Goal: Task Accomplishment & Management: Use online tool/utility

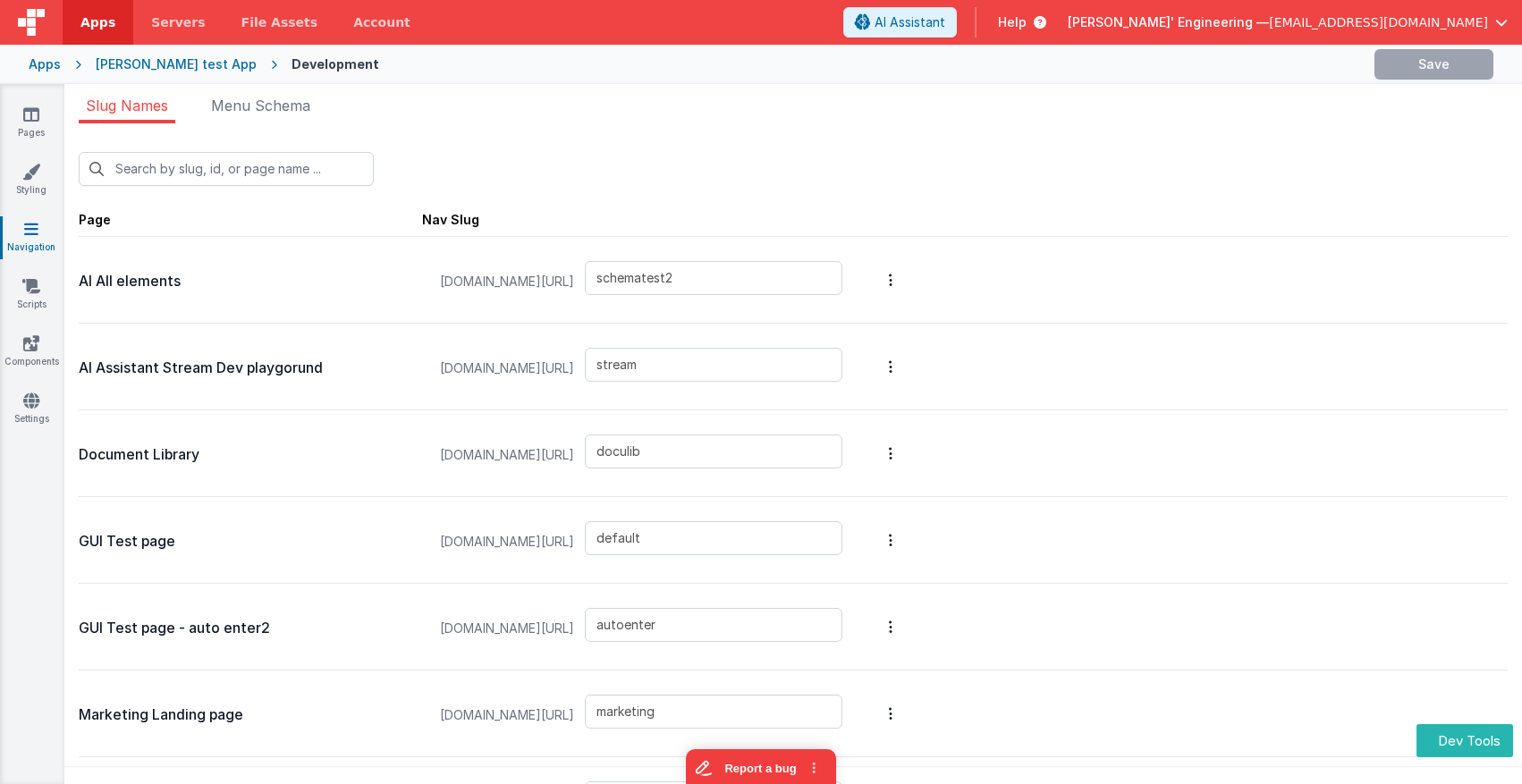
type input "schematest"
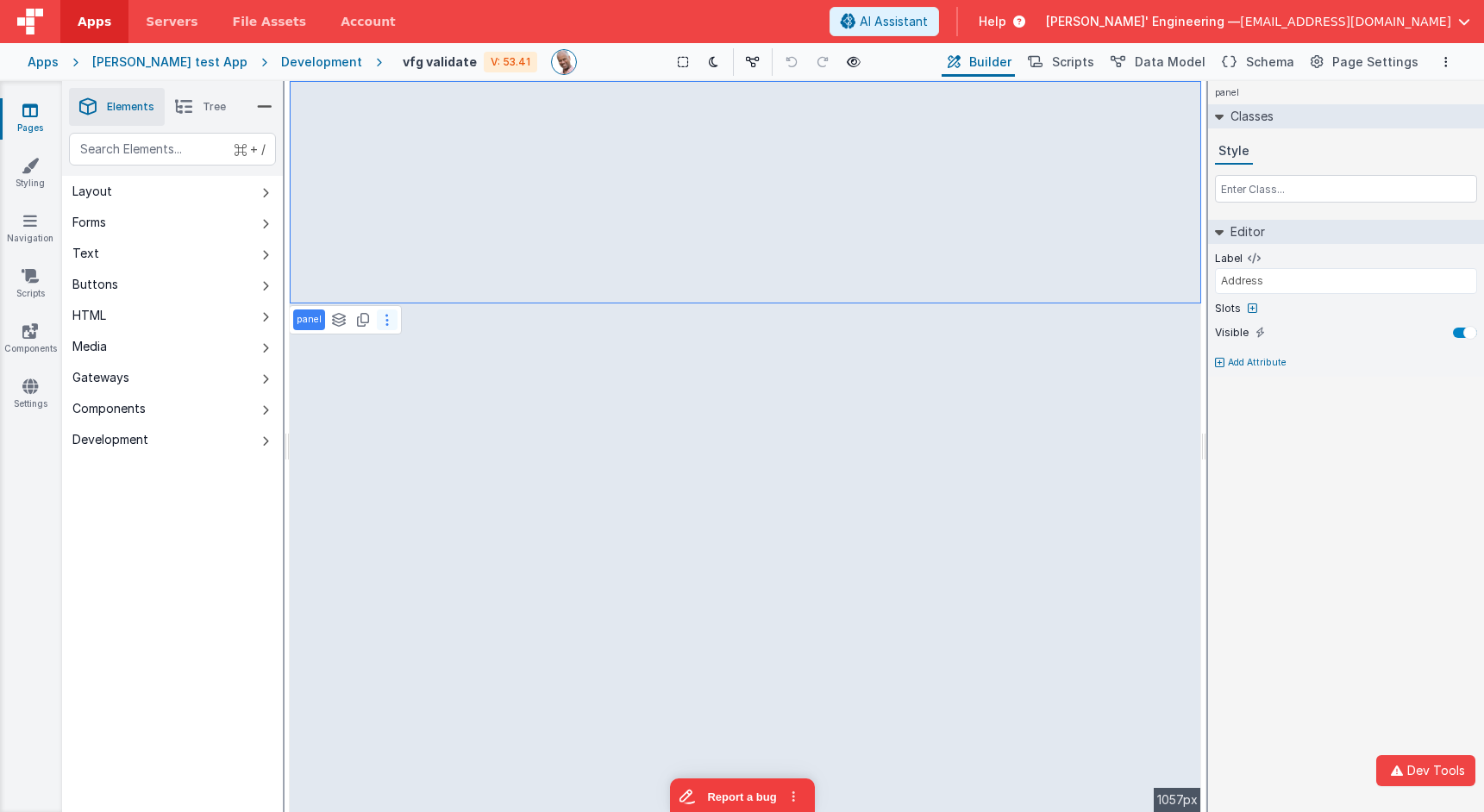
click at [388, 322] on button at bounding box center [387, 319] width 20 height 20
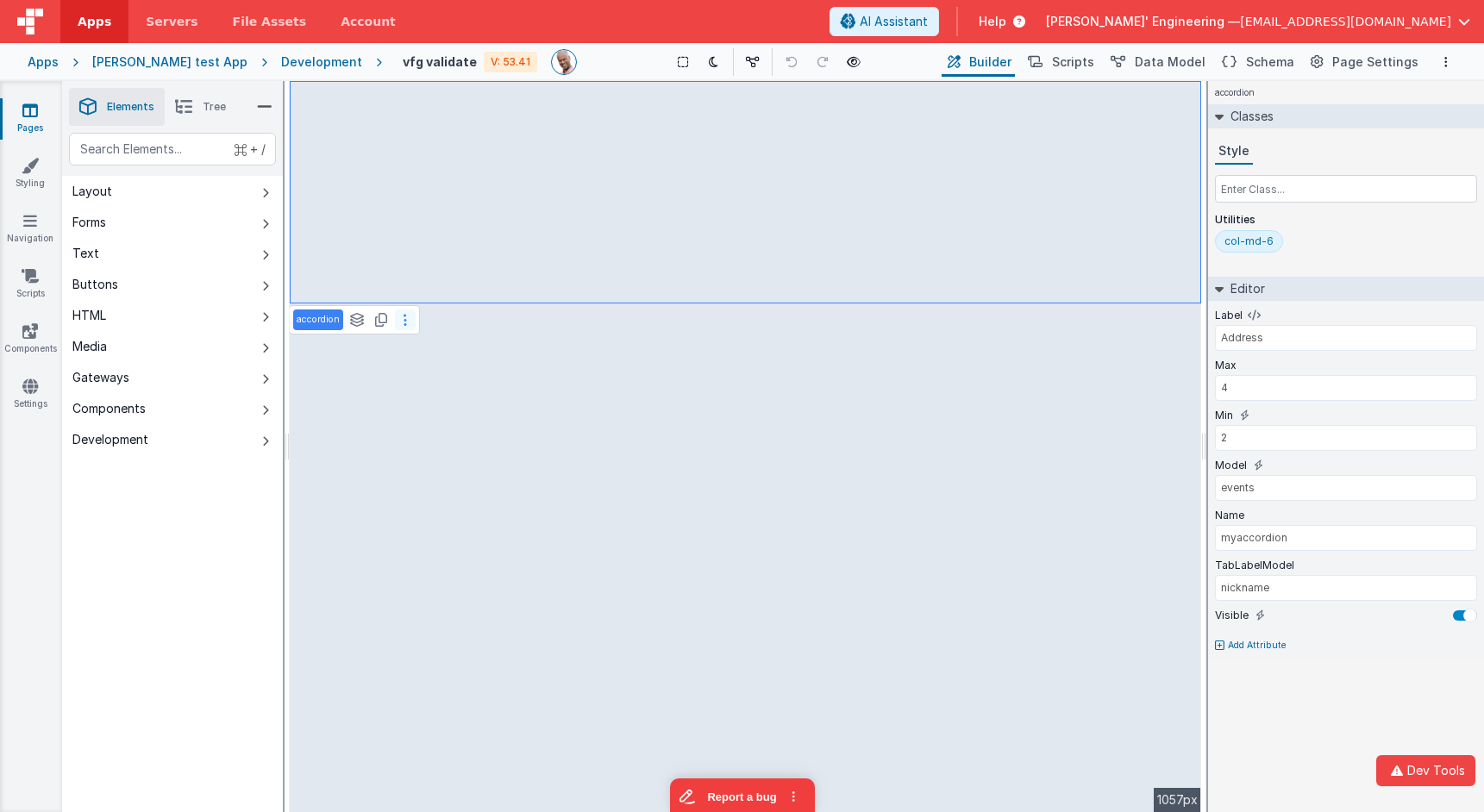
type input "Enter Some Contacts (min. 2 max 4)"
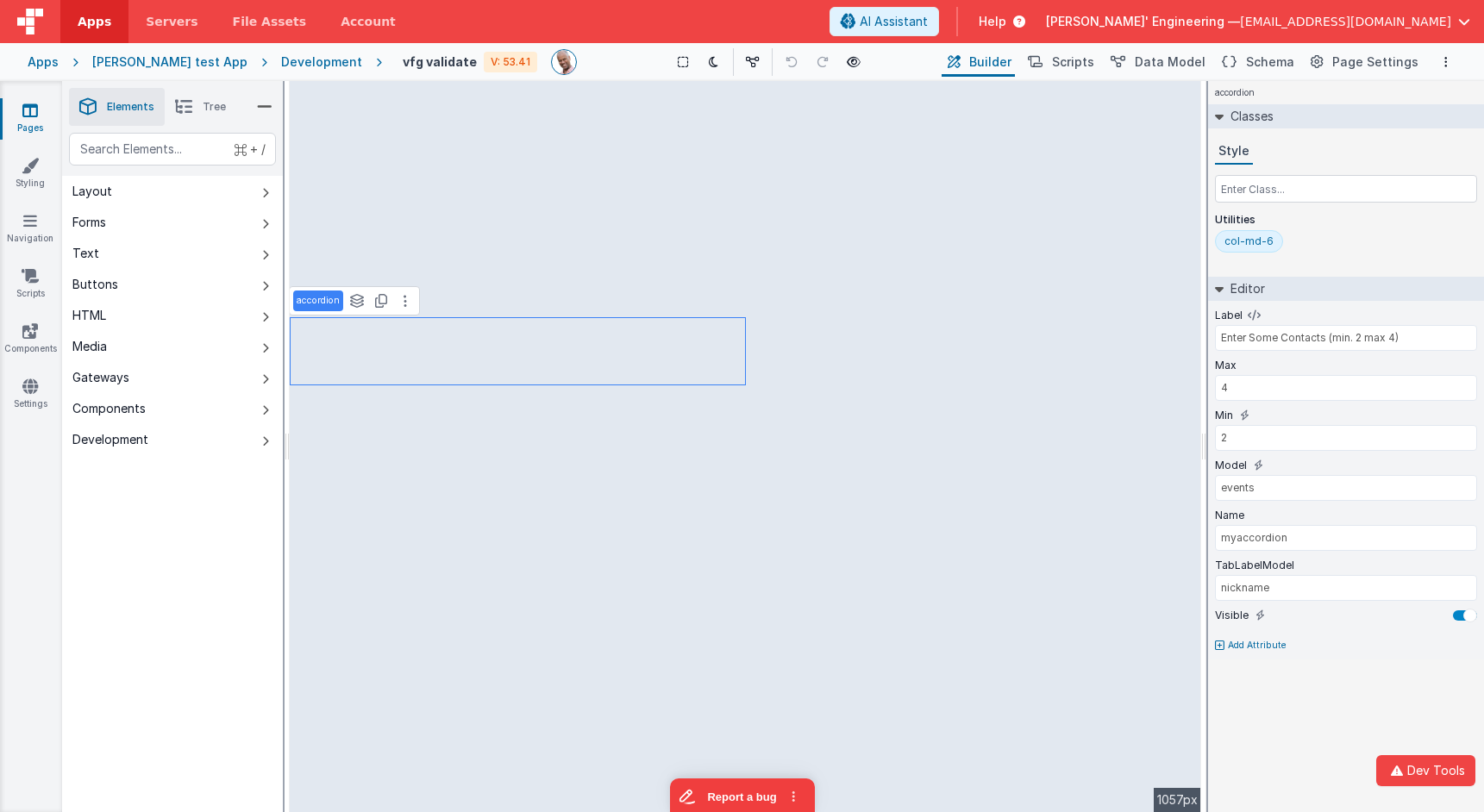
click at [191, 102] on icon at bounding box center [184, 107] width 18 height 24
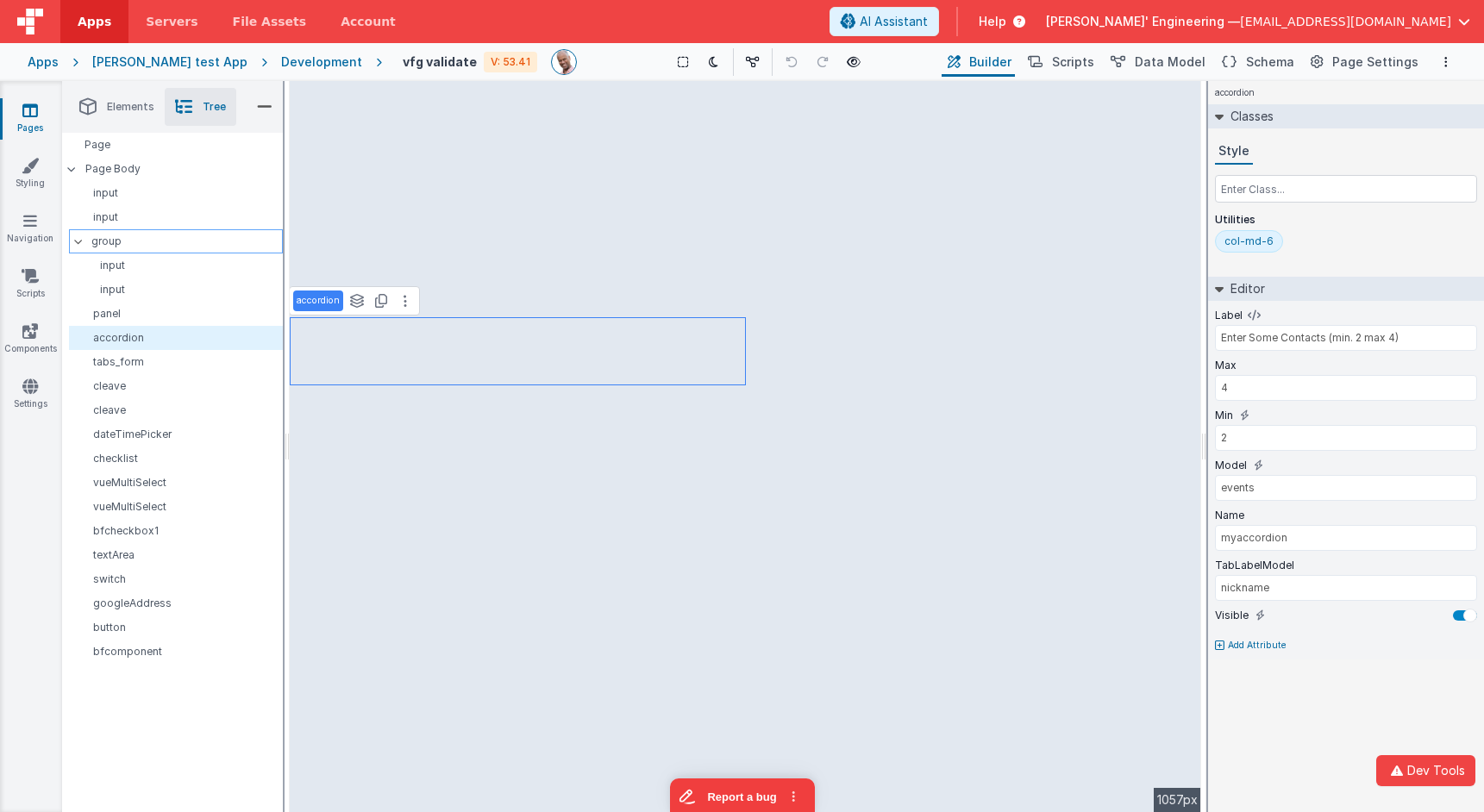
click at [147, 245] on p "group" at bounding box center [186, 241] width 191 height 19
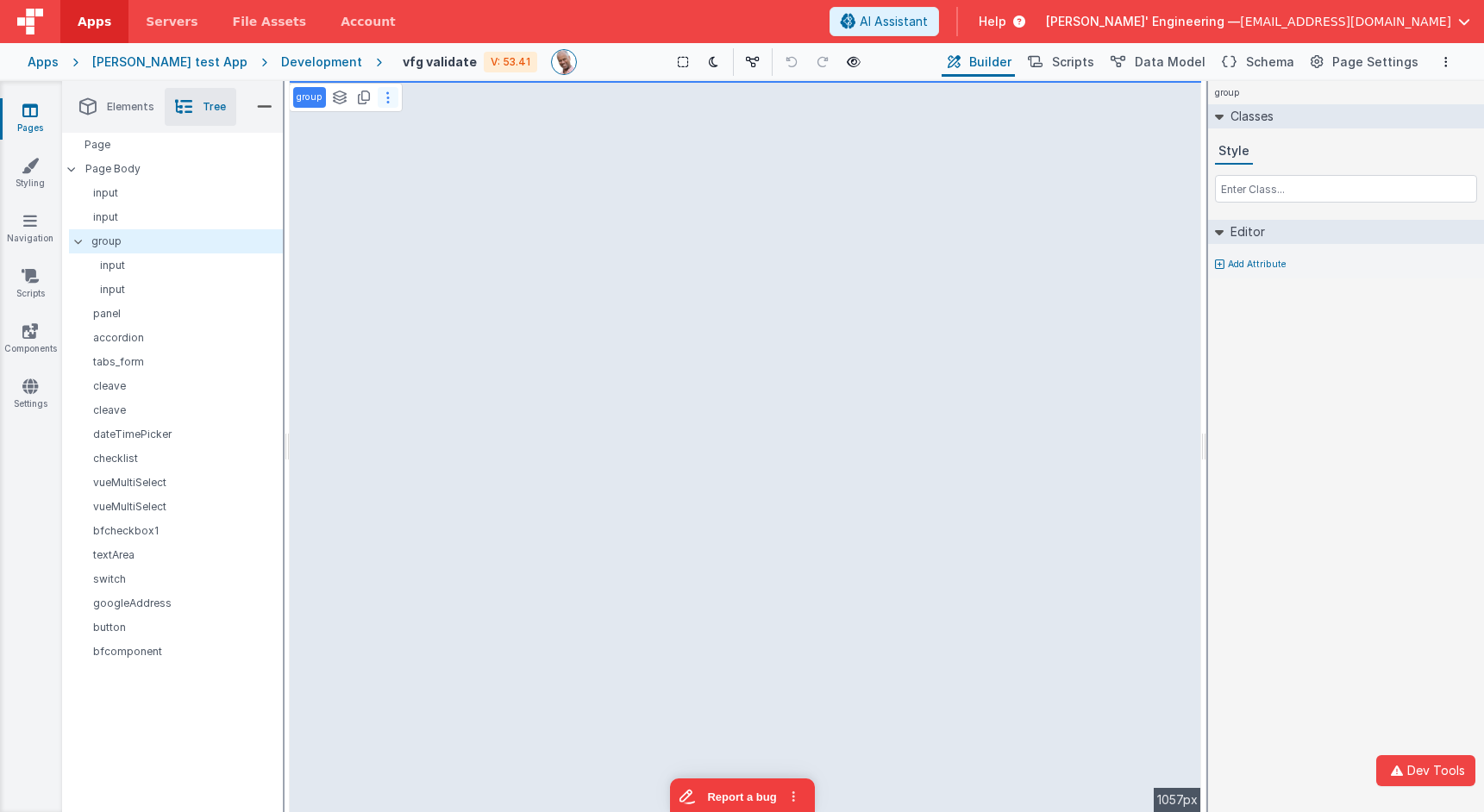
click at [389, 98] on button at bounding box center [388, 97] width 20 height 20
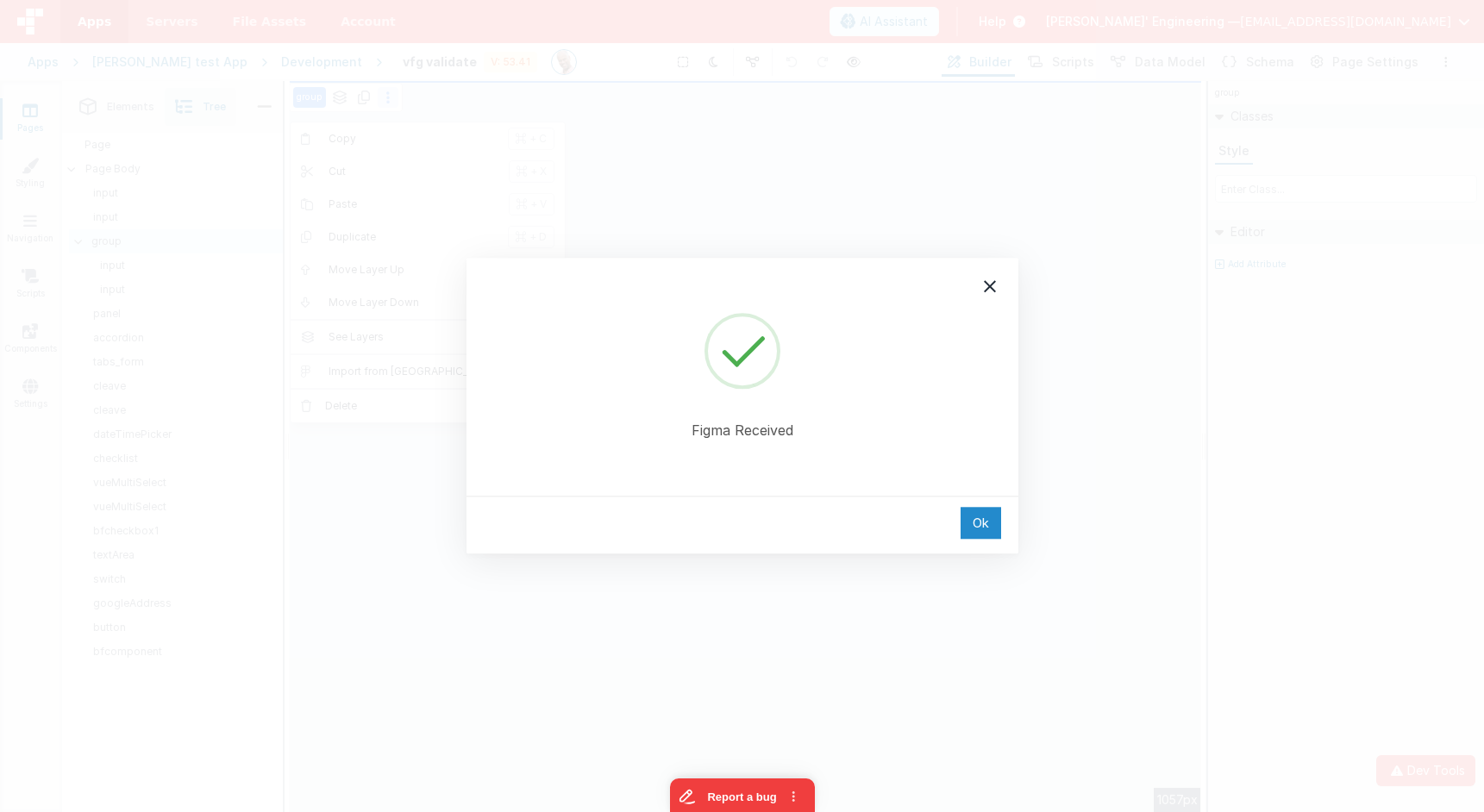
click at [978, 524] on div "Ok" at bounding box center [981, 522] width 41 height 32
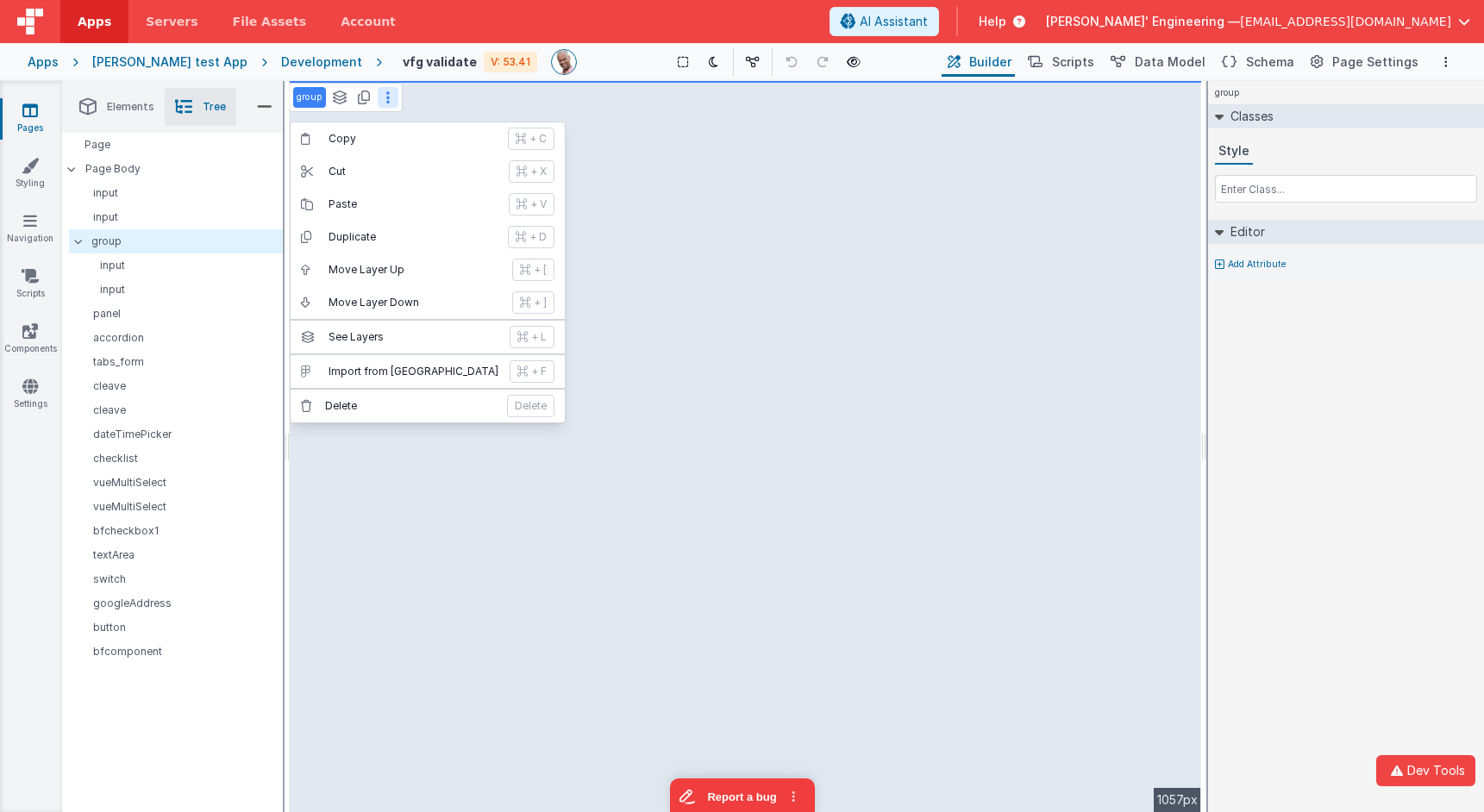
click at [1362, 413] on div "group Classes Style Editor Add Attribute DEV: Focus DEV: builderToggleCondition…" at bounding box center [1346, 447] width 276 height 731
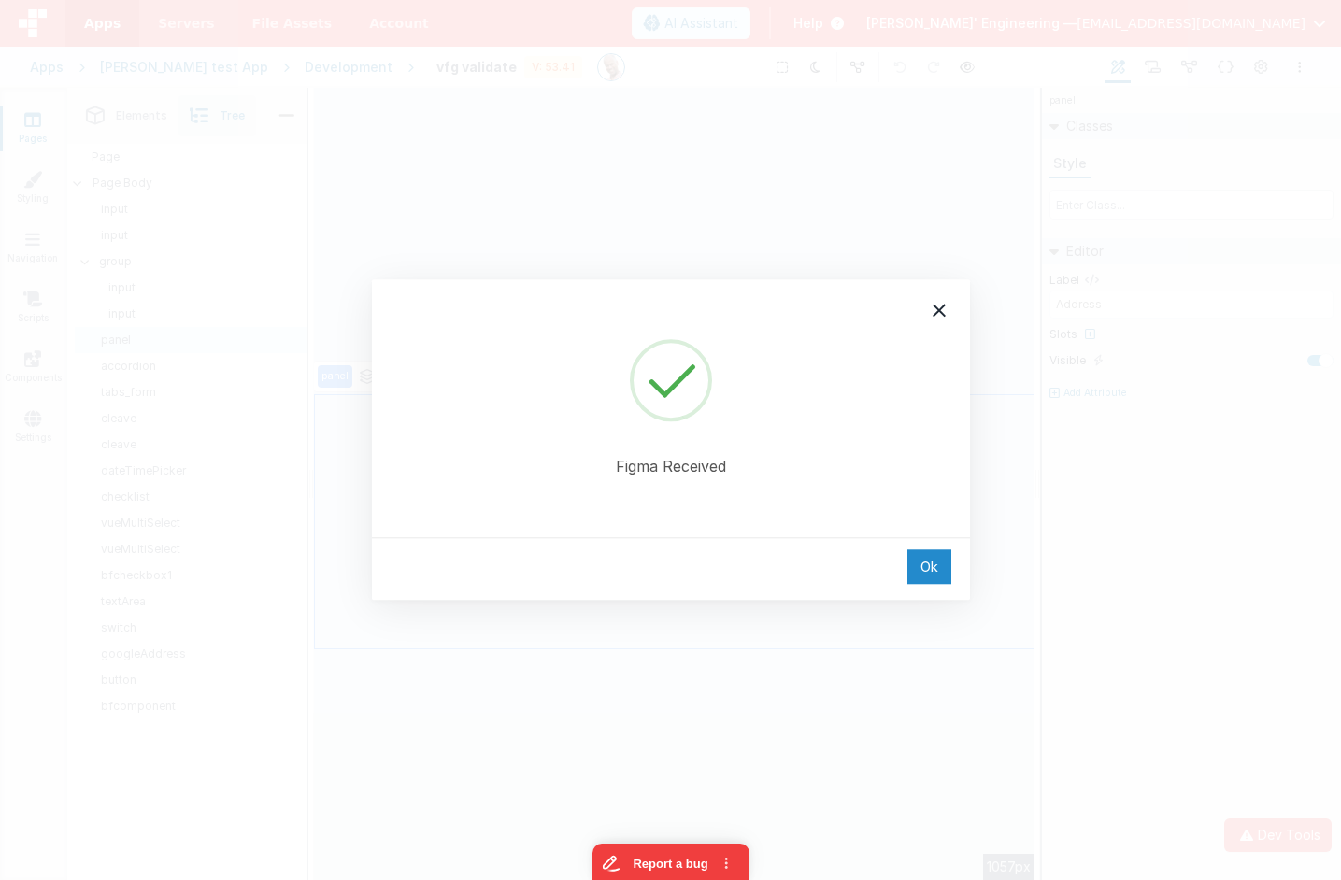
click at [924, 566] on div "Ok" at bounding box center [929, 566] width 44 height 35
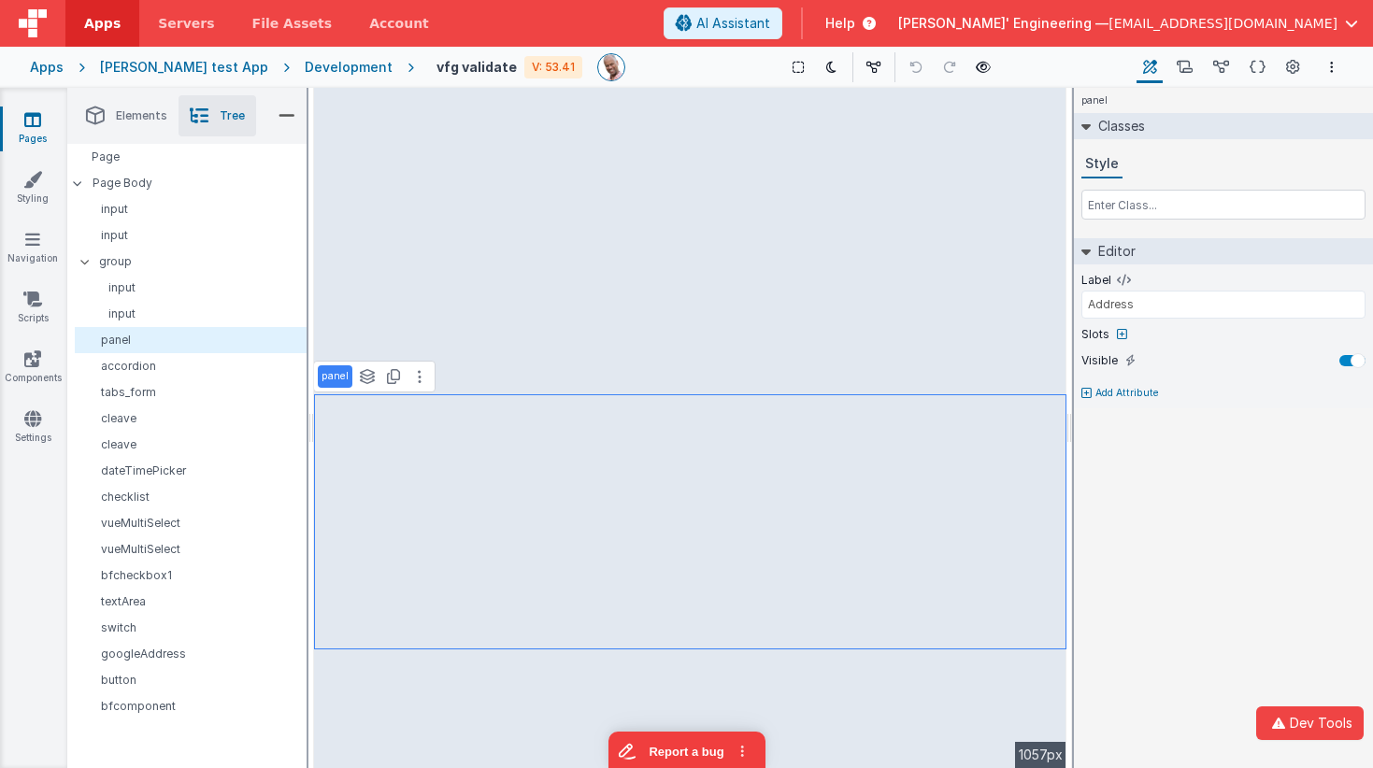
click at [43, 499] on div "Pages Styling Navigation Scripts Components Settings" at bounding box center [33, 428] width 67 height 680
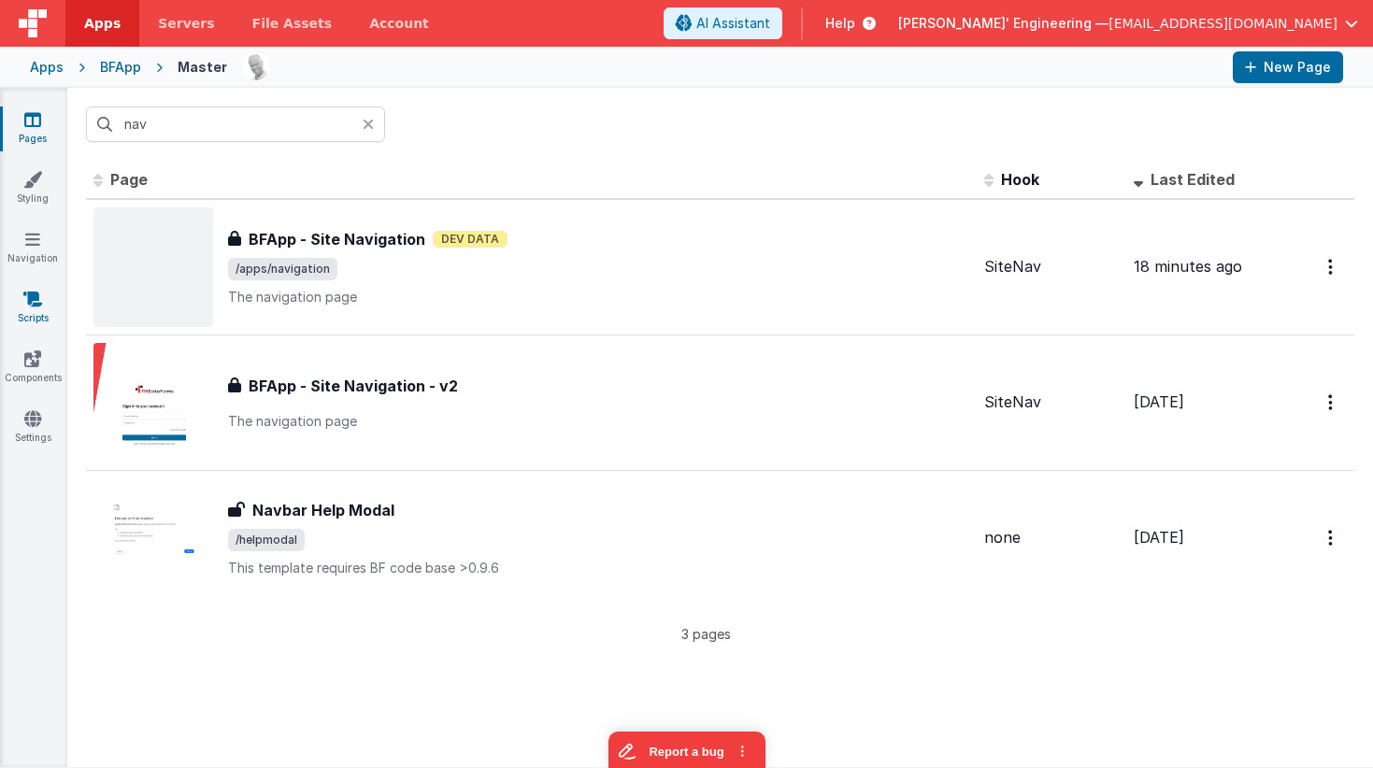
click at [36, 311] on link "Scripts" at bounding box center [32, 308] width 67 height 37
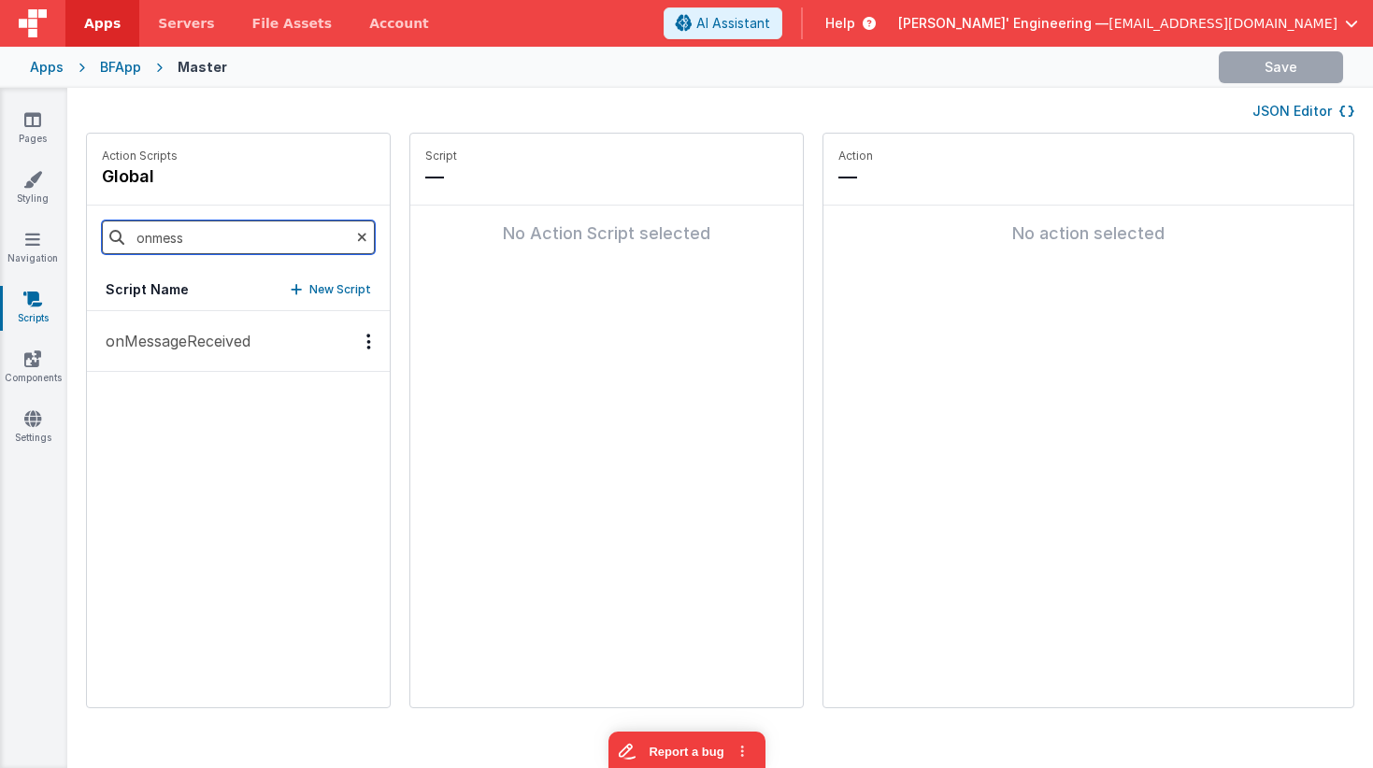
drag, startPoint x: 233, startPoint y: 238, endPoint x: 78, endPoint y: 215, distance: 156.0
click at [78, 215] on div "Action Scripts global onmess Script Name New Script onMessageReceived Script — …" at bounding box center [720, 430] width 1306 height 594
type input "onf"
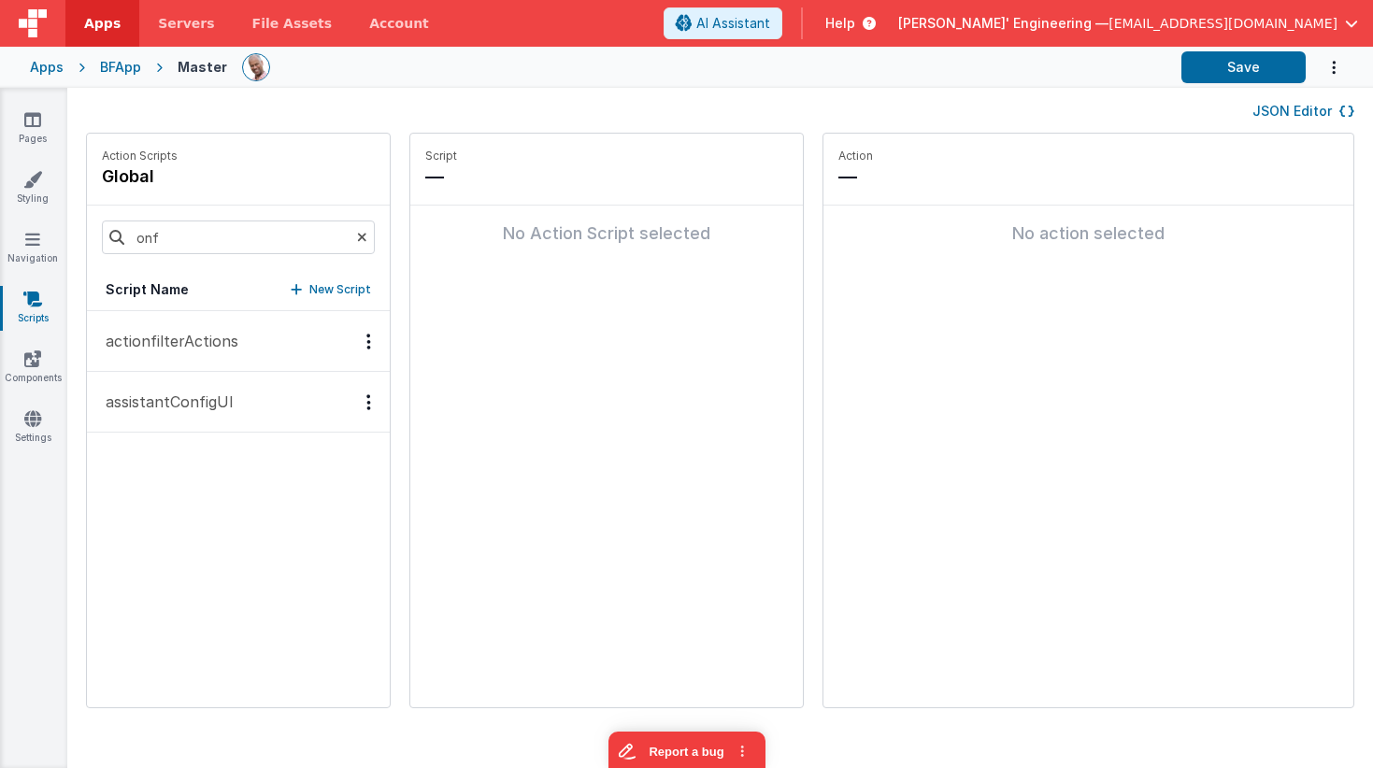
click at [309, 285] on p "New Script" at bounding box center [340, 289] width 62 height 19
paste input "onFigmaRecieved"
type input "onFigmaRecieved"
click at [623, 176] on icon at bounding box center [629, 176] width 13 height 22
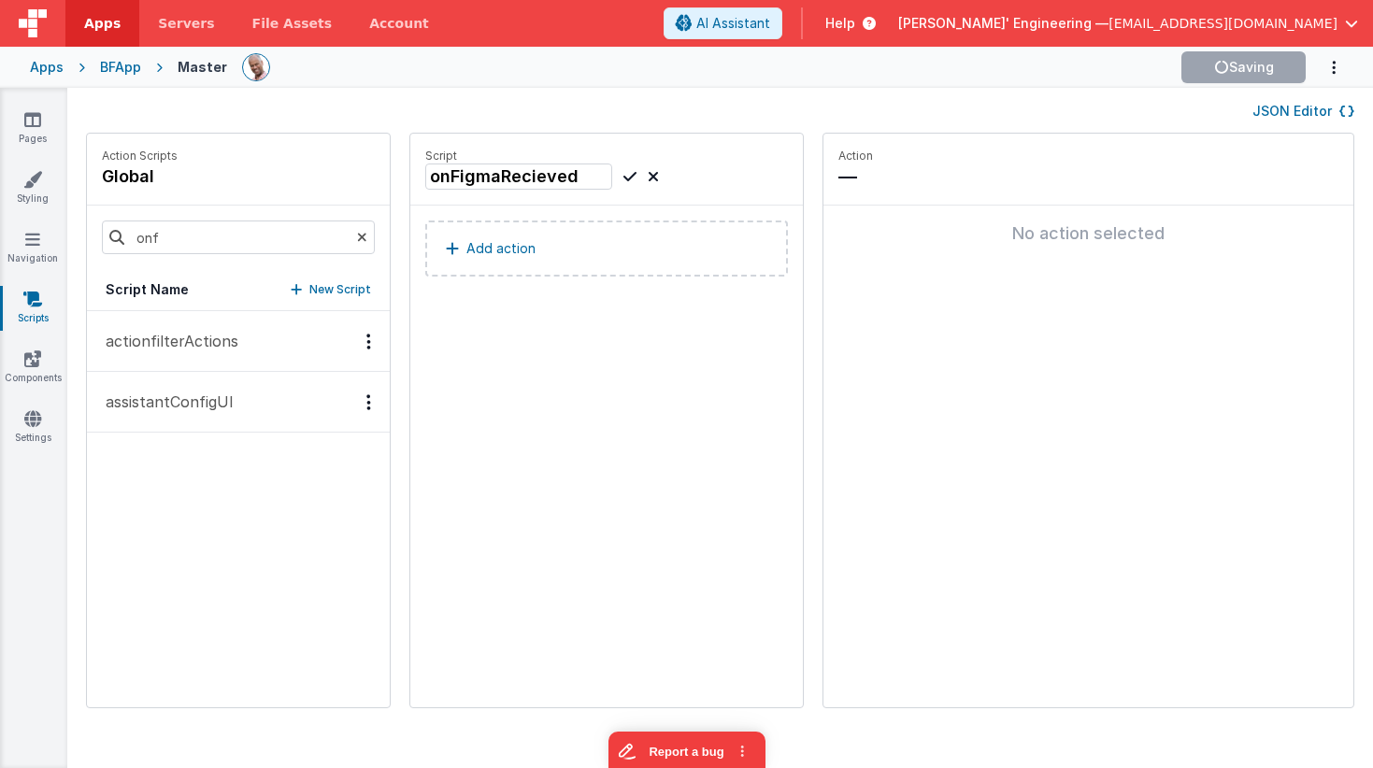
click at [537, 250] on button "Add action" at bounding box center [606, 249] width 363 height 56
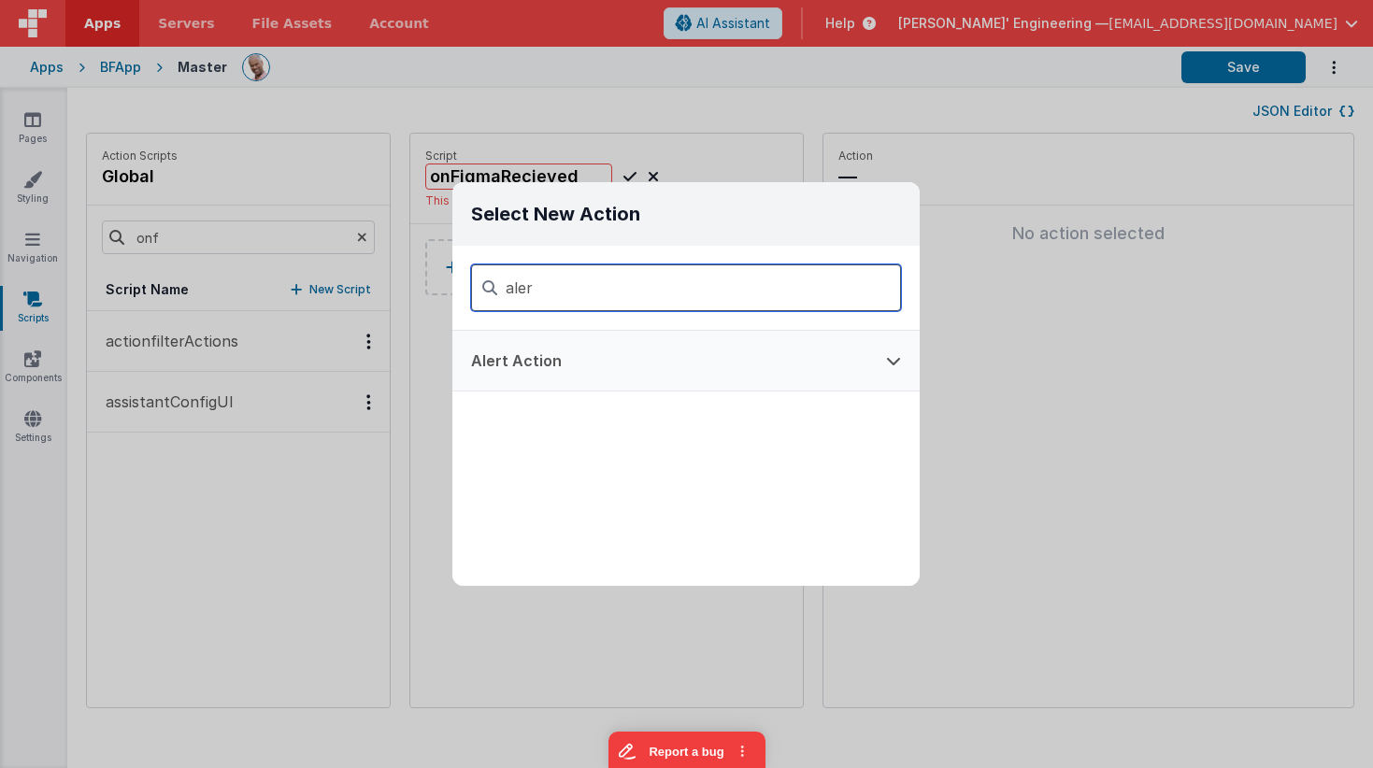
type input "aler"
click at [549, 362] on button "Alert Action" at bounding box center [659, 361] width 415 height 60
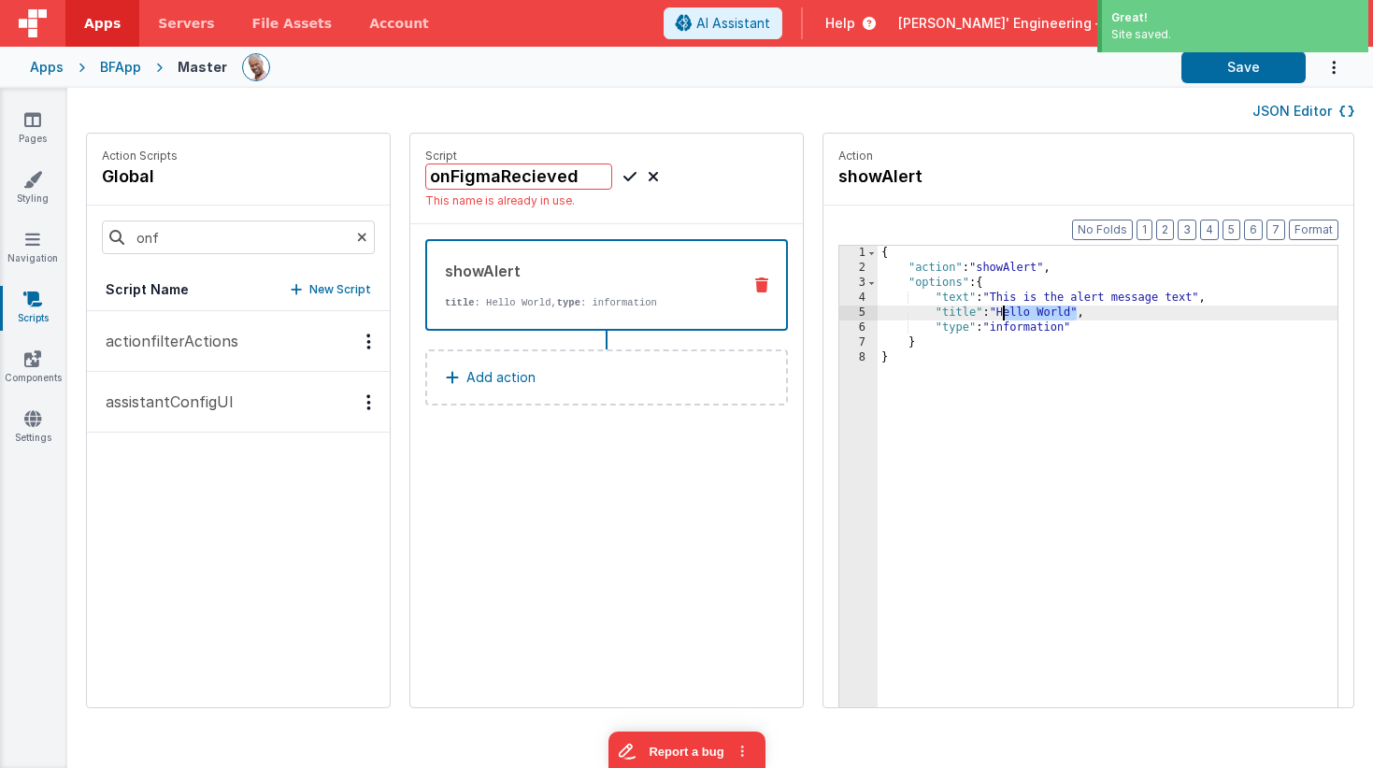
drag, startPoint x: 1021, startPoint y: 315, endPoint x: 946, endPoint y: 315, distance: 75.7
click at [947, 315] on div "{ "action" : "showAlert" , "options" : { "text" : "This is the alert message te…" at bounding box center [1135, 520] width 515 height 549
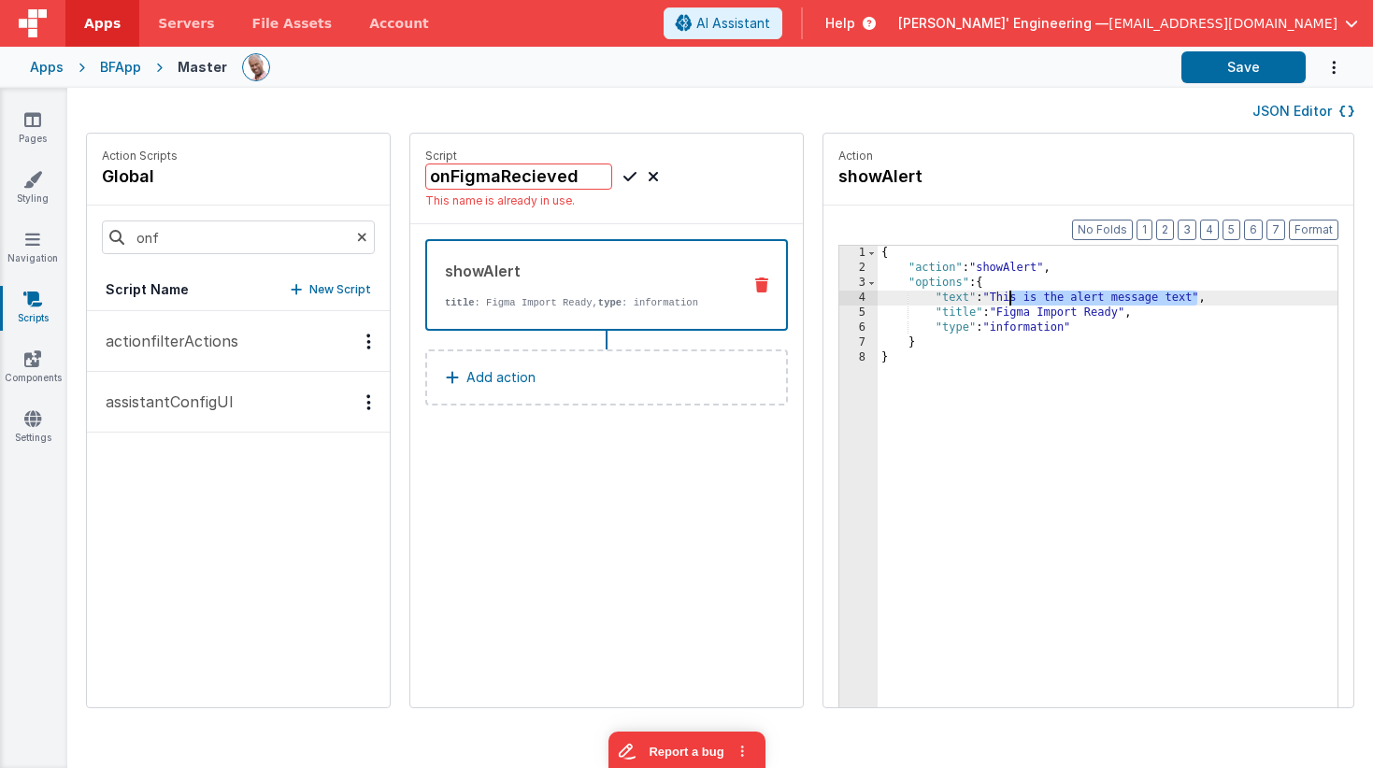
drag, startPoint x: 1142, startPoint y: 297, endPoint x: 970, endPoint y: 302, distance: 172.0
click at [953, 300] on div "{ "action" : "showAlert" , "options" : { "text" : "This is the alert message te…" at bounding box center [1135, 520] width 515 height 549
click at [1024, 296] on div "{ "action" : "showAlert" , "options" : { "text" : "The figma compoent is ready"…" at bounding box center [1135, 520] width 515 height 549
click at [515, 180] on input "onFigmaRecieved" at bounding box center [518, 177] width 187 height 26
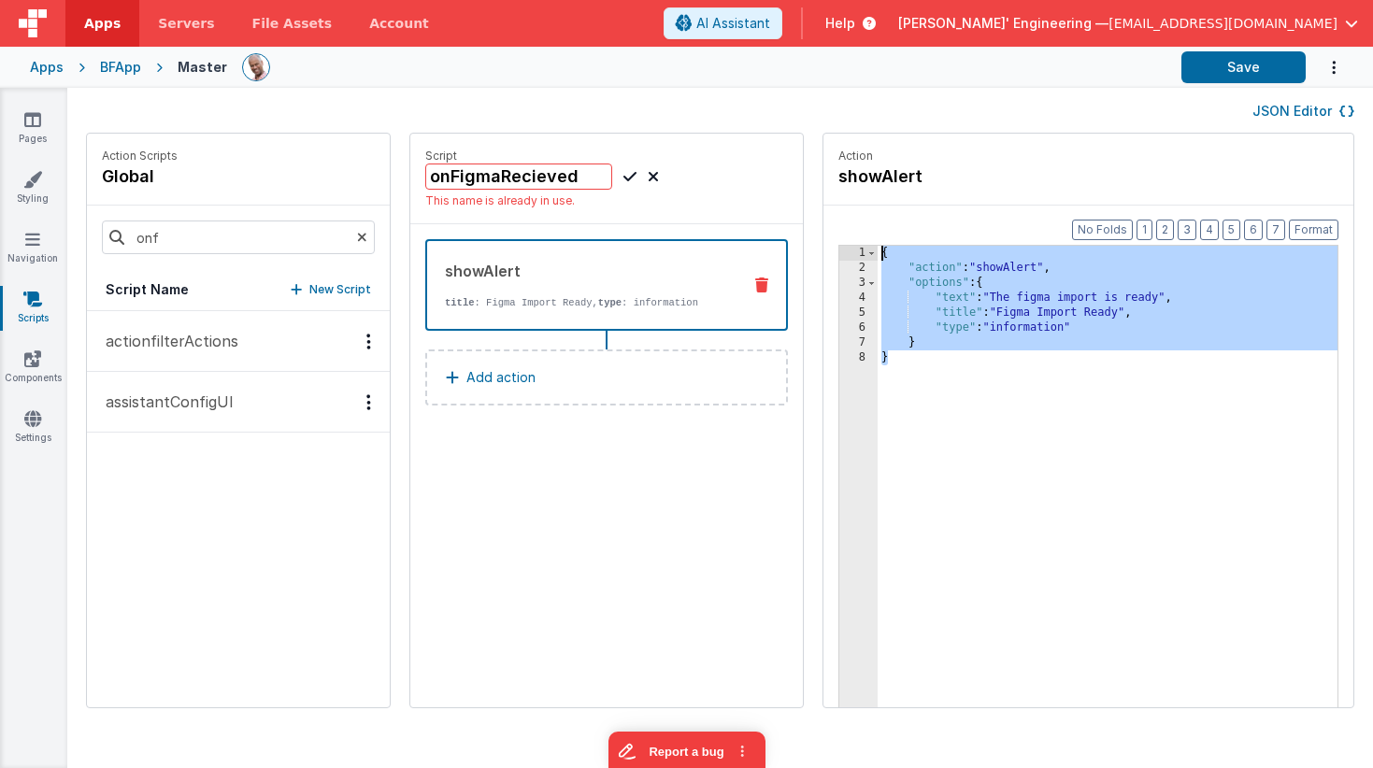
drag, startPoint x: 985, startPoint y: 461, endPoint x: 780, endPoint y: 145, distance: 376.4
click at [823, 145] on fieldset "Action showAlert Format 7 6 5 4 3 2 1 No Folds 1 2 3 4 5 6 7 8 { "action" : "sh…" at bounding box center [1088, 421] width 530 height 574
click at [357, 237] on icon at bounding box center [362, 238] width 10 height 64
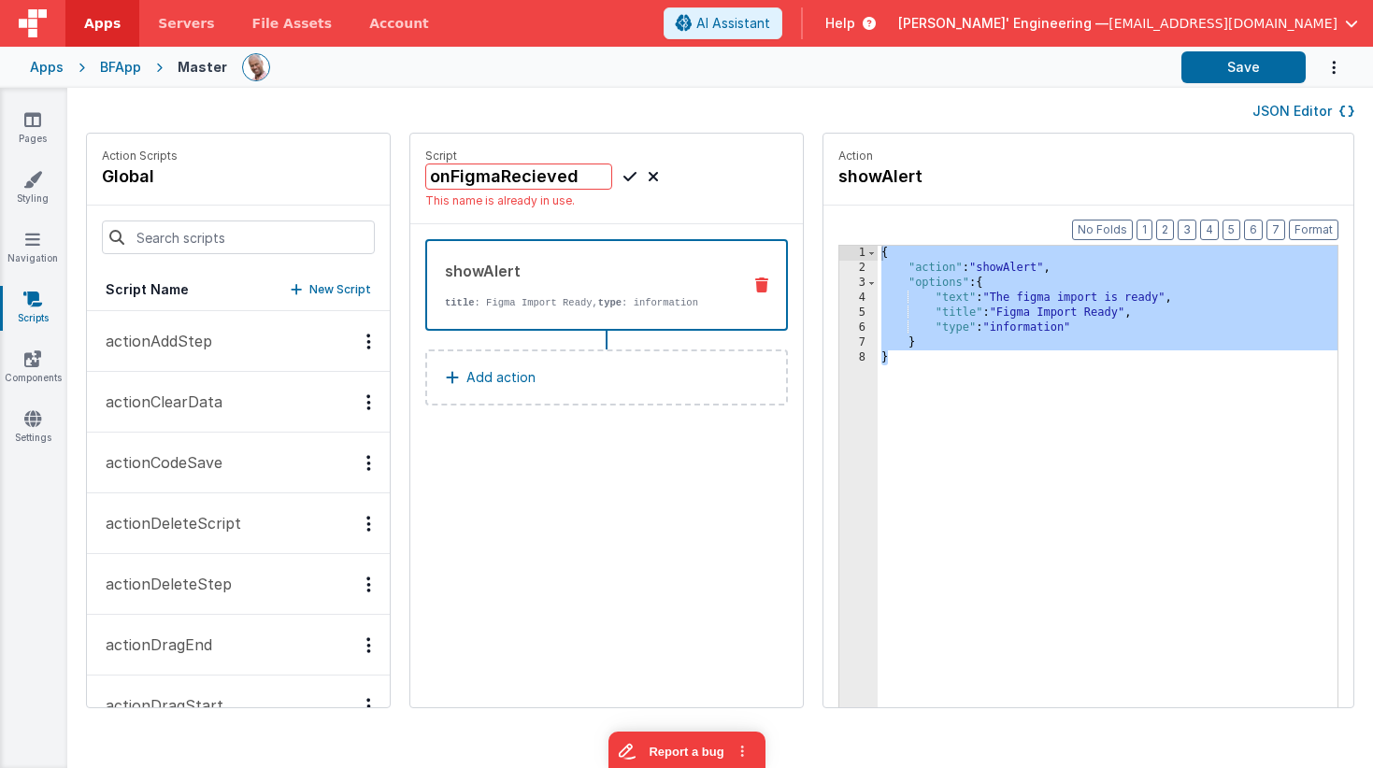
click at [630, 200] on p "This name is already in use." at bounding box center [606, 200] width 363 height 15
click at [649, 173] on div "onFigmaRecieved This name is already in use." at bounding box center [606, 186] width 363 height 45
click at [648, 177] on icon at bounding box center [653, 176] width 11 height 22
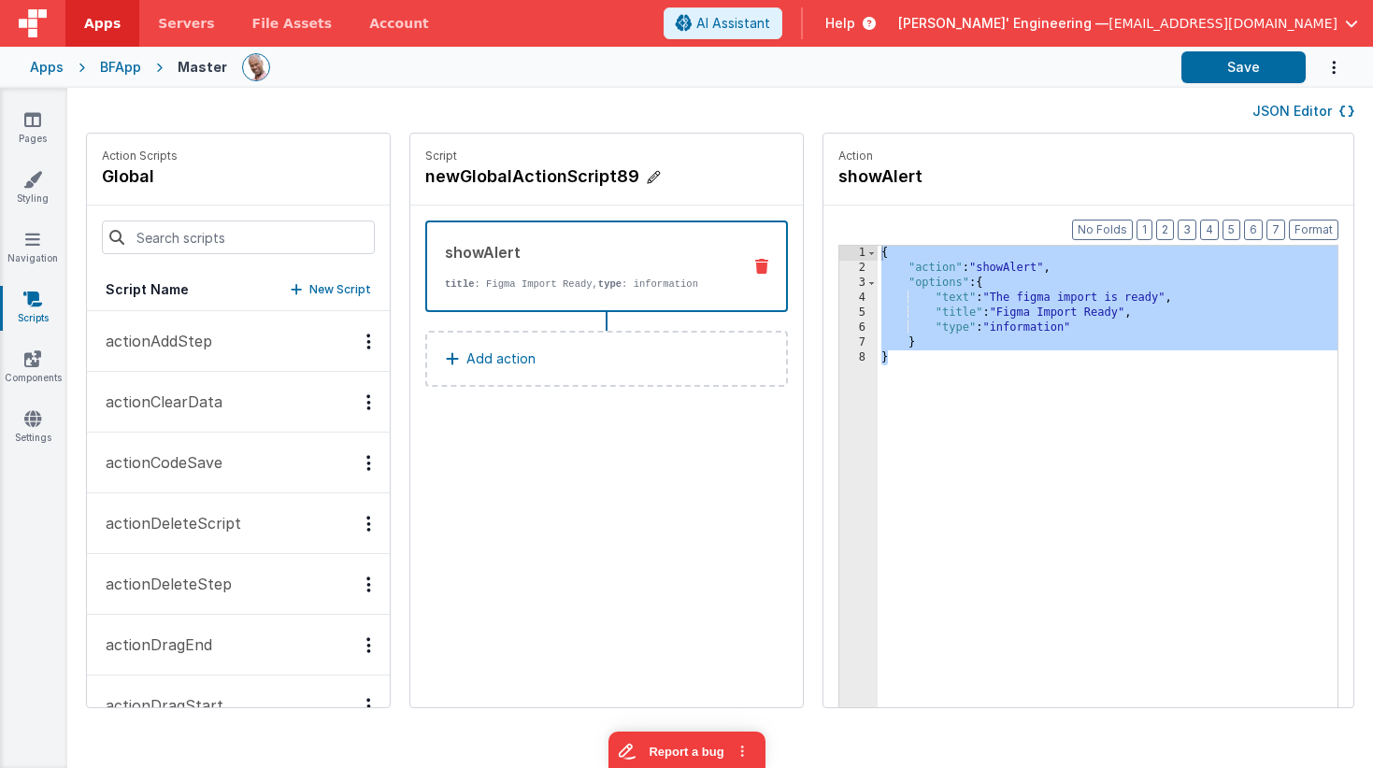
click at [585, 170] on h4 "newGlobalActionScript89" at bounding box center [565, 177] width 280 height 26
click at [301, 246] on input at bounding box center [238, 238] width 273 height 34
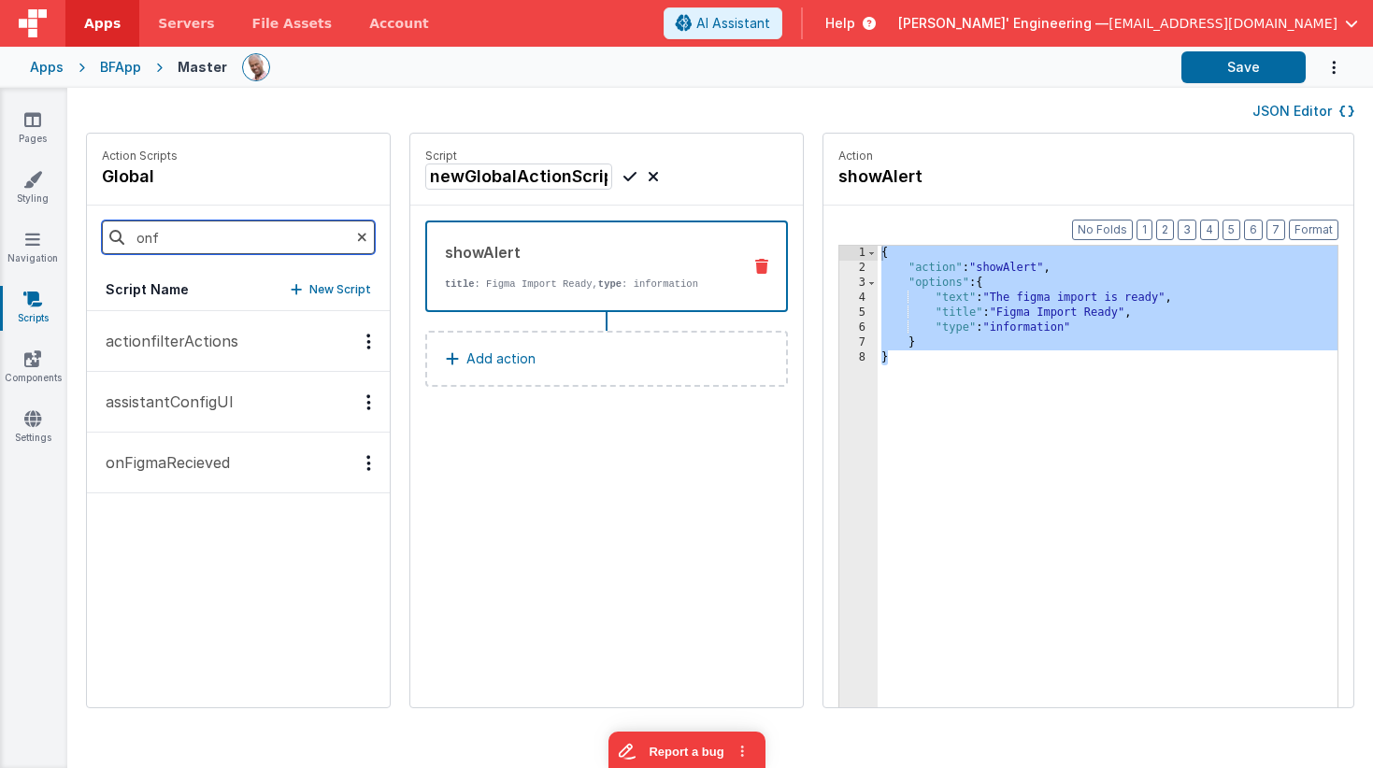
drag, startPoint x: 150, startPoint y: 229, endPoint x: 50, endPoint y: 221, distance: 101.2
click at [50, 221] on section "Pages Styling Navigation Scripts Components Settings JSON Editor Action Scripts…" at bounding box center [686, 428] width 1373 height 680
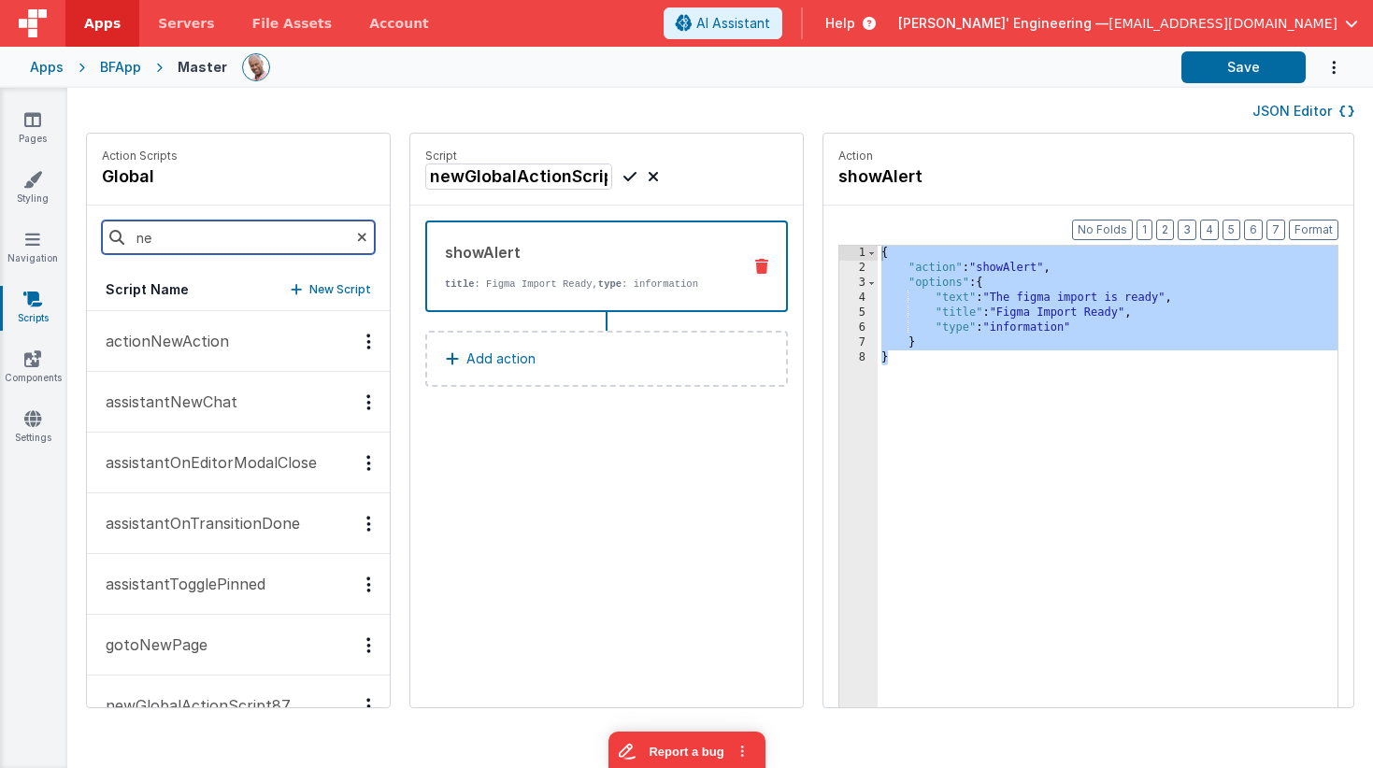
type input "new"
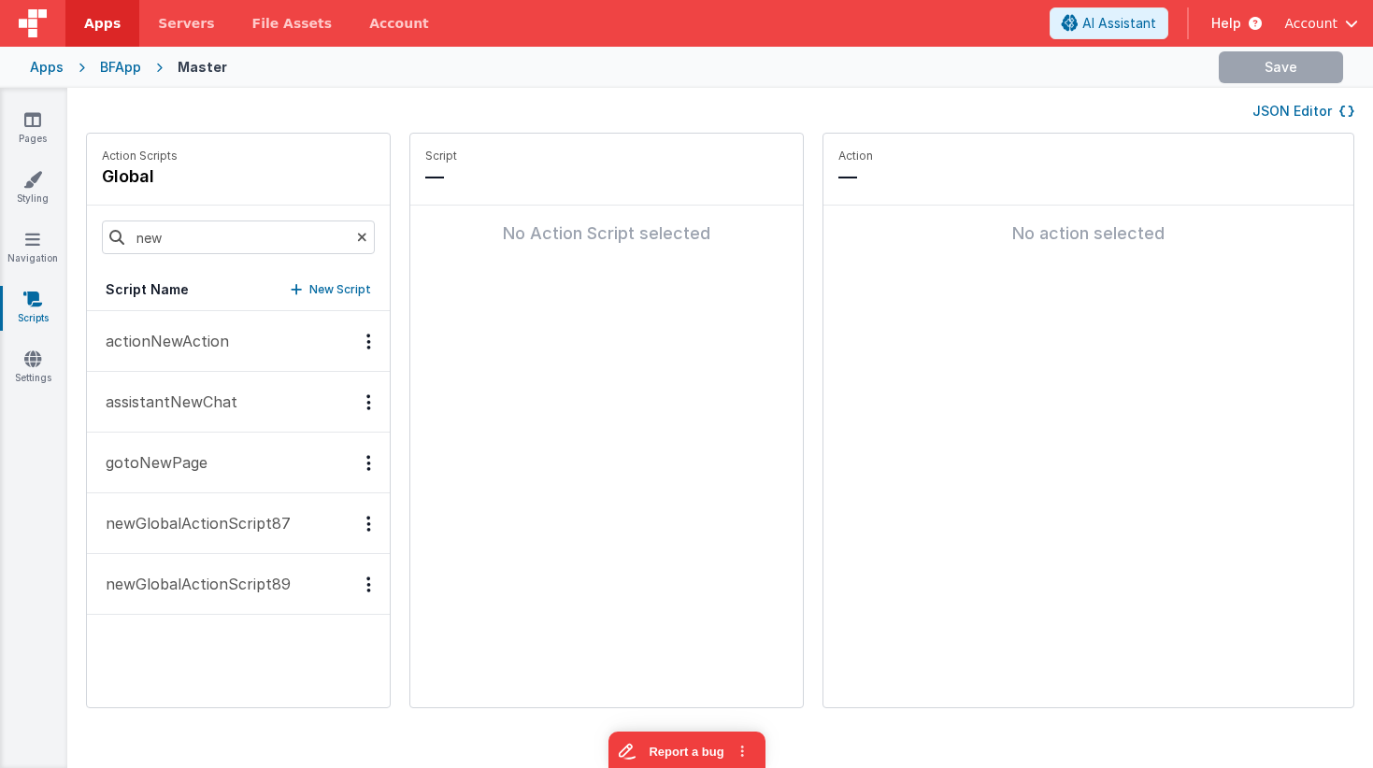
click at [264, 585] on p "newGlobalActionScript89" at bounding box center [192, 584] width 196 height 22
